Goal: Browse casually: Explore the website without a specific task or goal

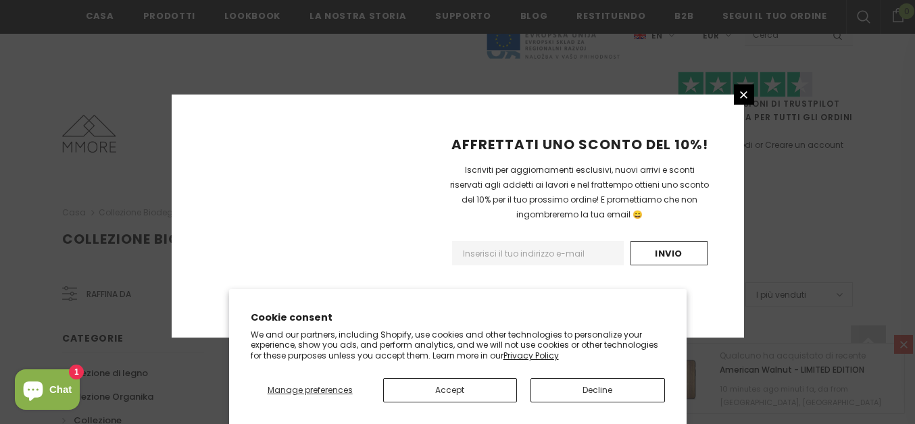
scroll to position [961, 0]
